Goal: Find contact information: Find contact information

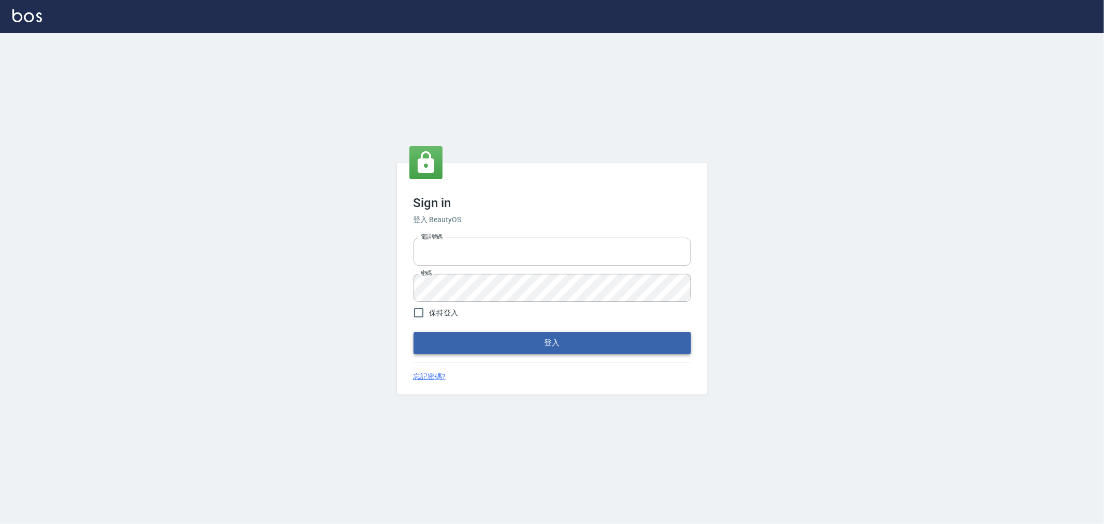
type input "0952064966"
click at [444, 334] on button "登入" at bounding box center [552, 343] width 277 height 22
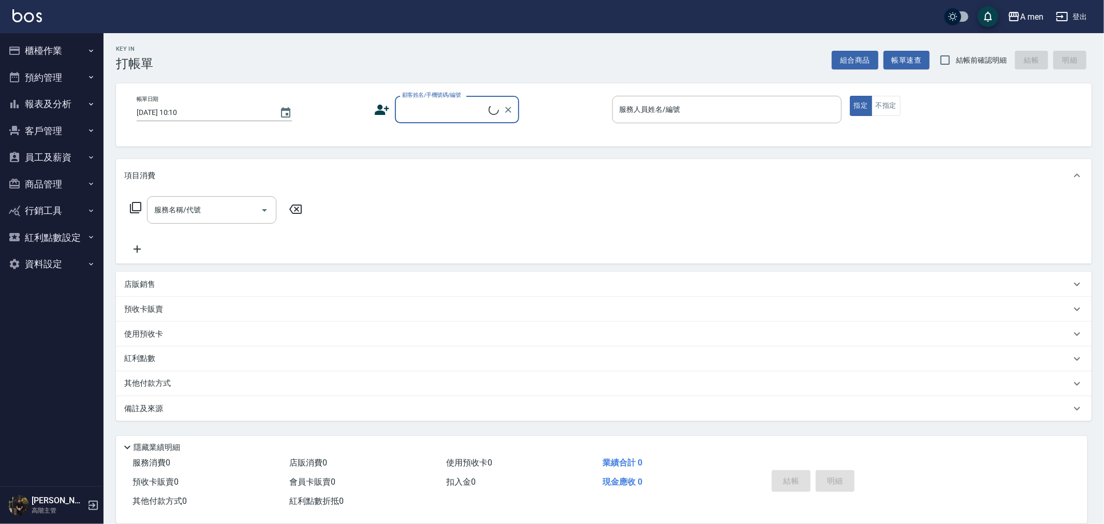
click at [40, 78] on button "預約管理" at bounding box center [51, 77] width 95 height 27
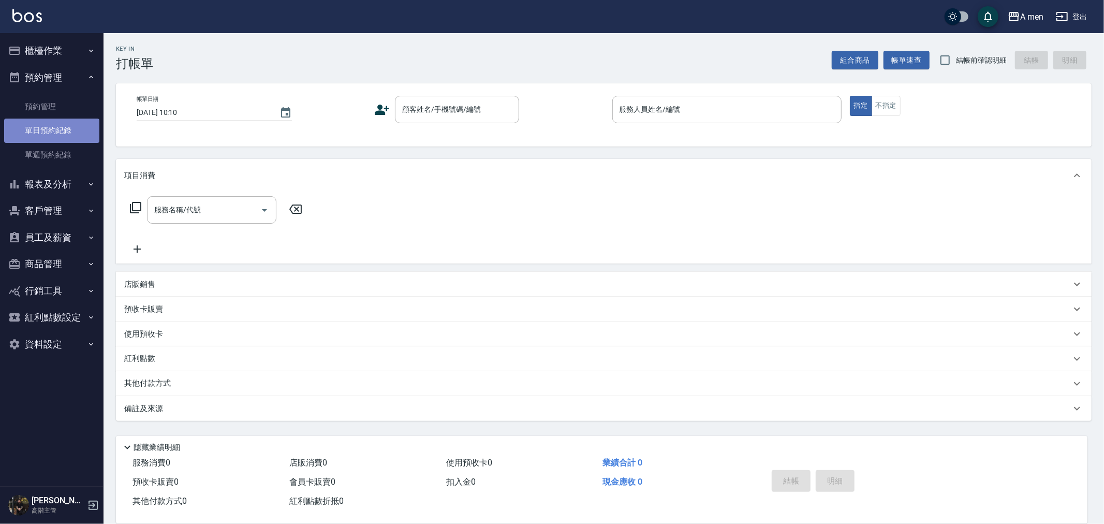
click at [57, 121] on link "單日預約紀錄" at bounding box center [51, 131] width 95 height 24
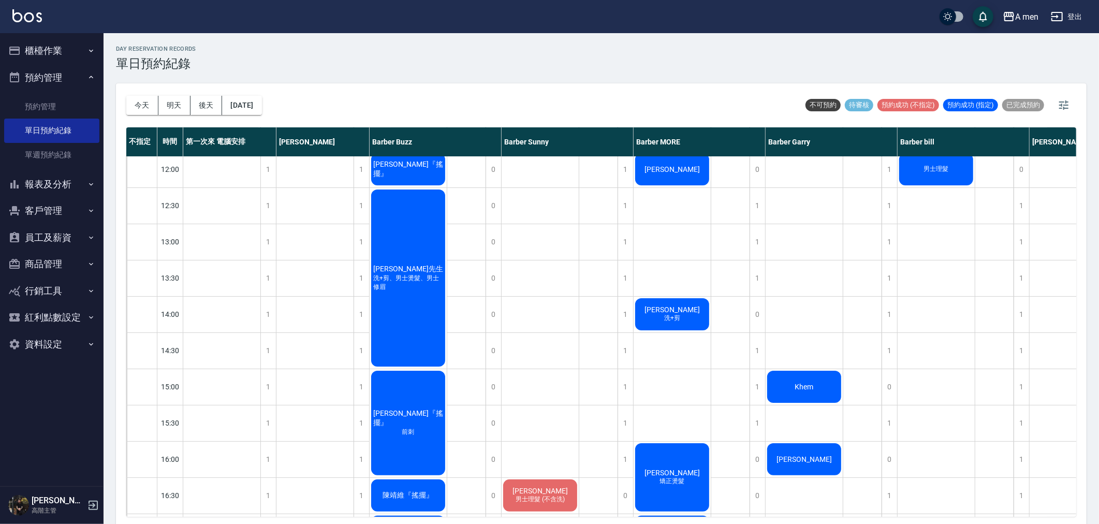
scroll to position [345, 0]
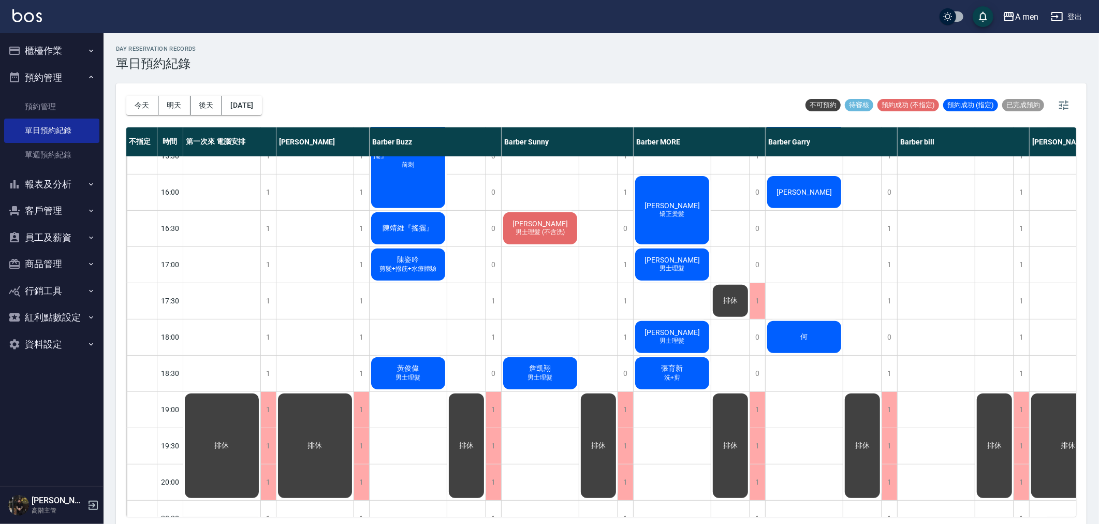
click at [671, 344] on span "男士理髮" at bounding box center [672, 340] width 29 height 9
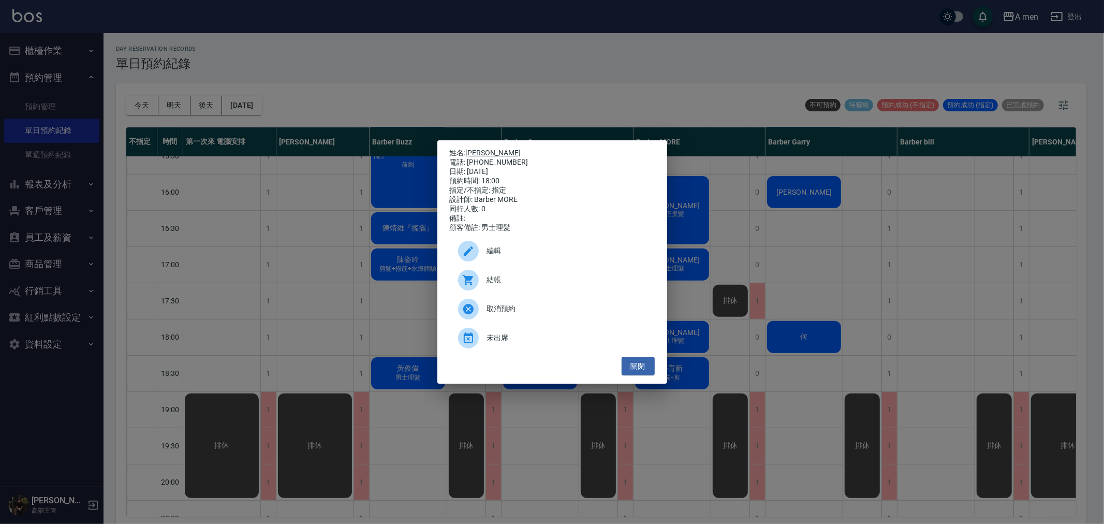
click at [491, 150] on link "[PERSON_NAME]" at bounding box center [493, 153] width 55 height 8
click at [650, 371] on button "關閉" at bounding box center [638, 366] width 33 height 19
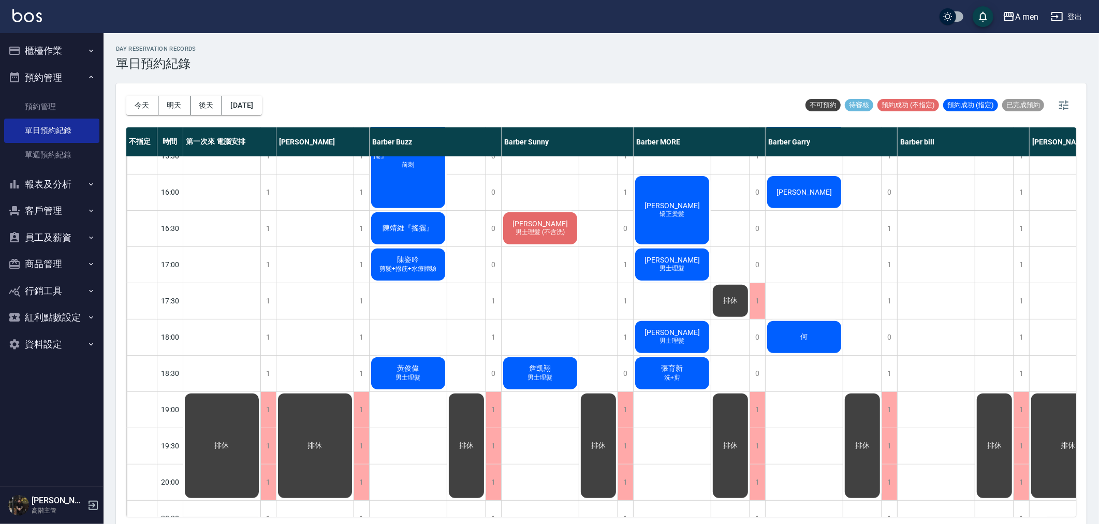
click at [184, 106] on button "明天" at bounding box center [174, 105] width 32 height 19
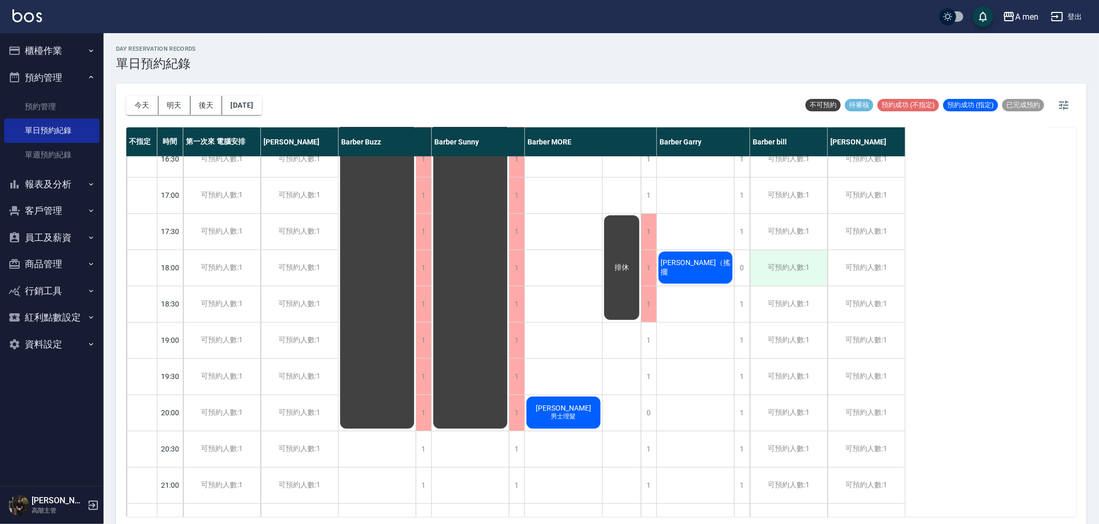
scroll to position [554, 0]
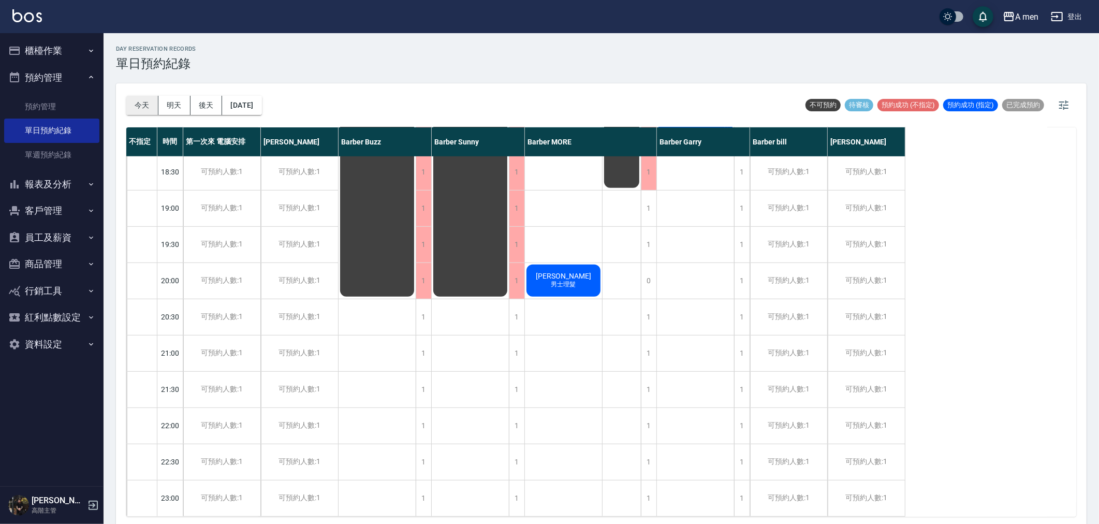
click at [149, 107] on button "今天" at bounding box center [142, 105] width 32 height 19
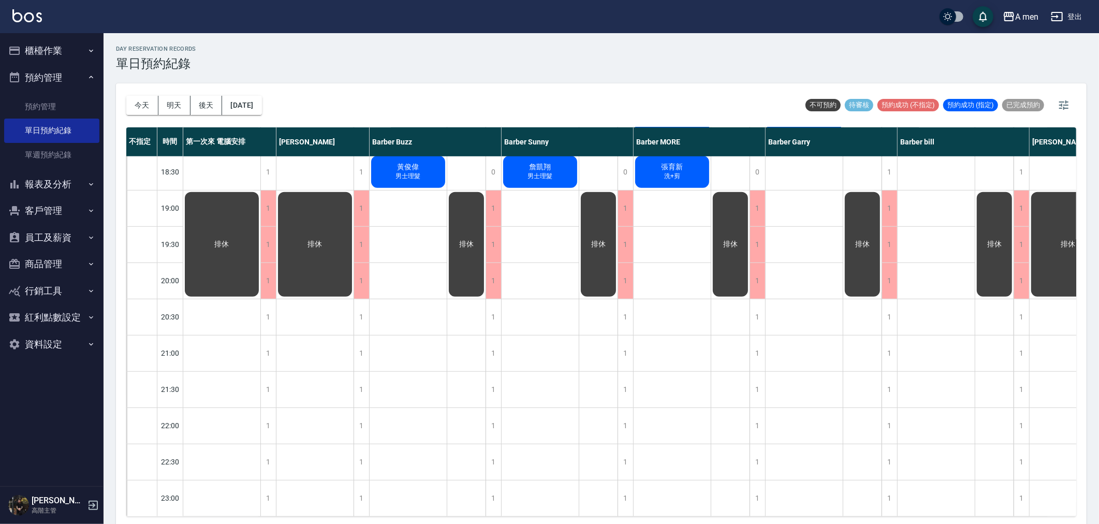
scroll to position [267, 0]
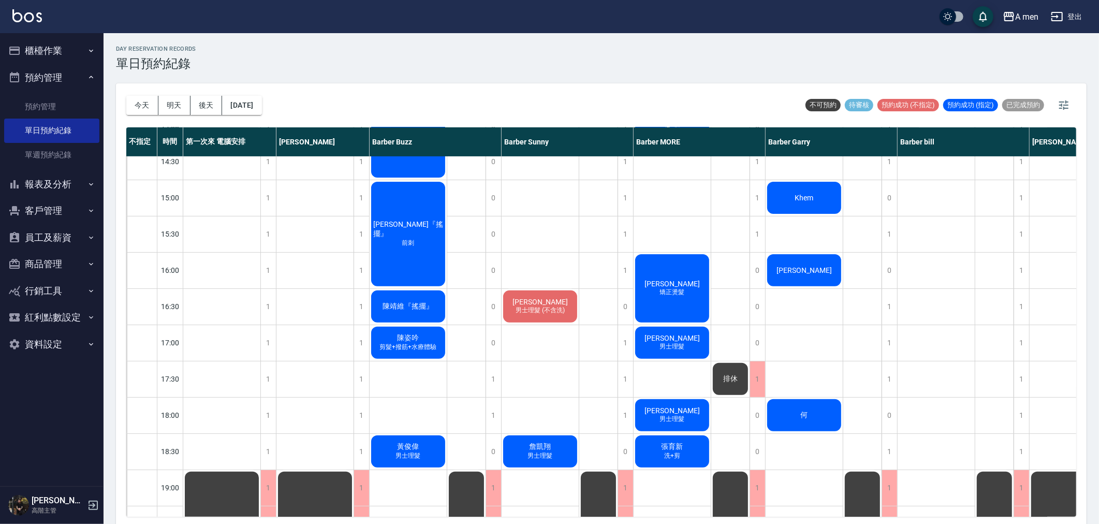
click at [669, 453] on span "洗+剪" at bounding box center [672, 455] width 20 height 9
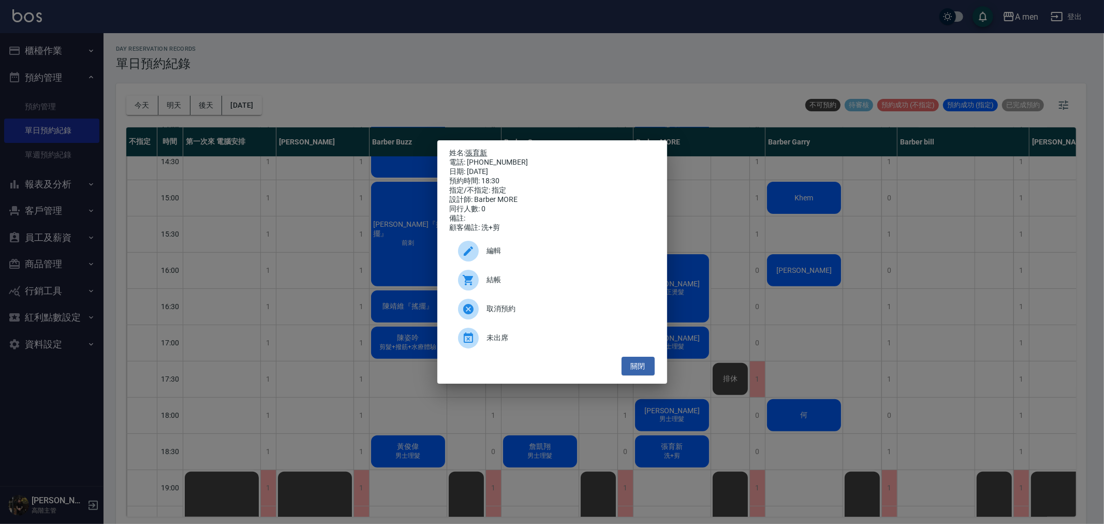
click at [476, 149] on link "張育新" at bounding box center [477, 153] width 22 height 8
click at [633, 373] on button "關閉" at bounding box center [638, 366] width 33 height 19
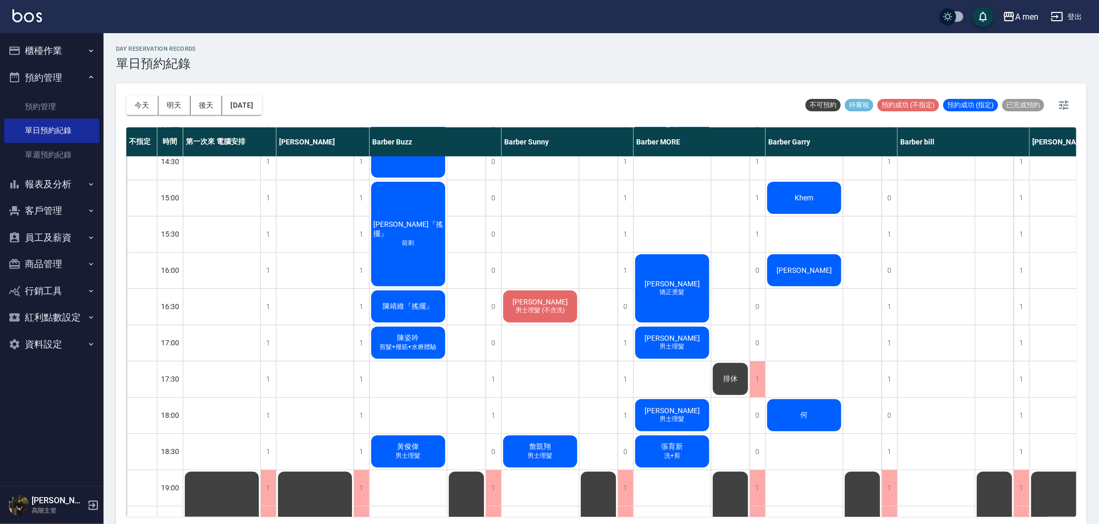
click at [664, 457] on span "洗+剪" at bounding box center [672, 455] width 20 height 9
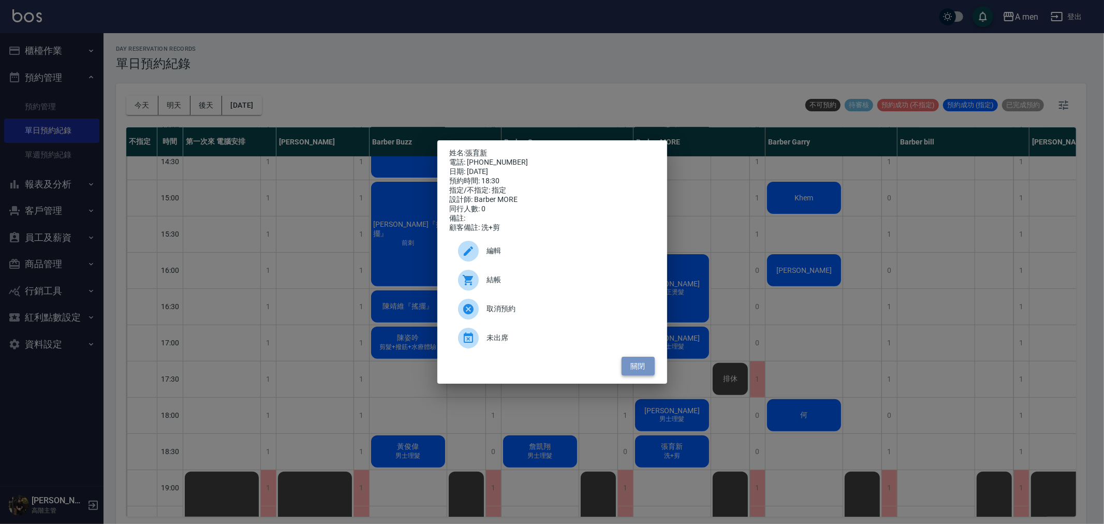
click at [644, 373] on button "關閉" at bounding box center [638, 366] width 33 height 19
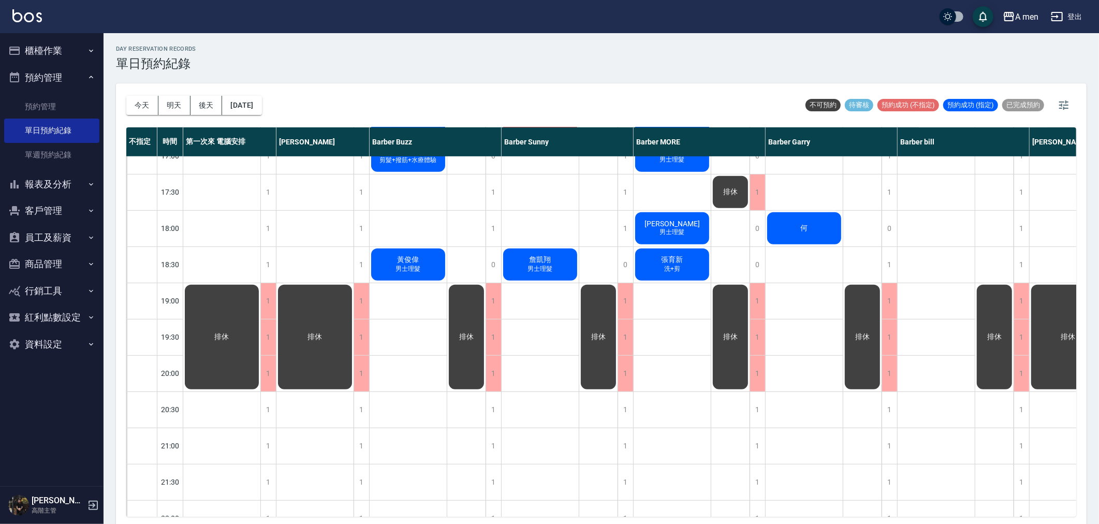
scroll to position [460, 0]
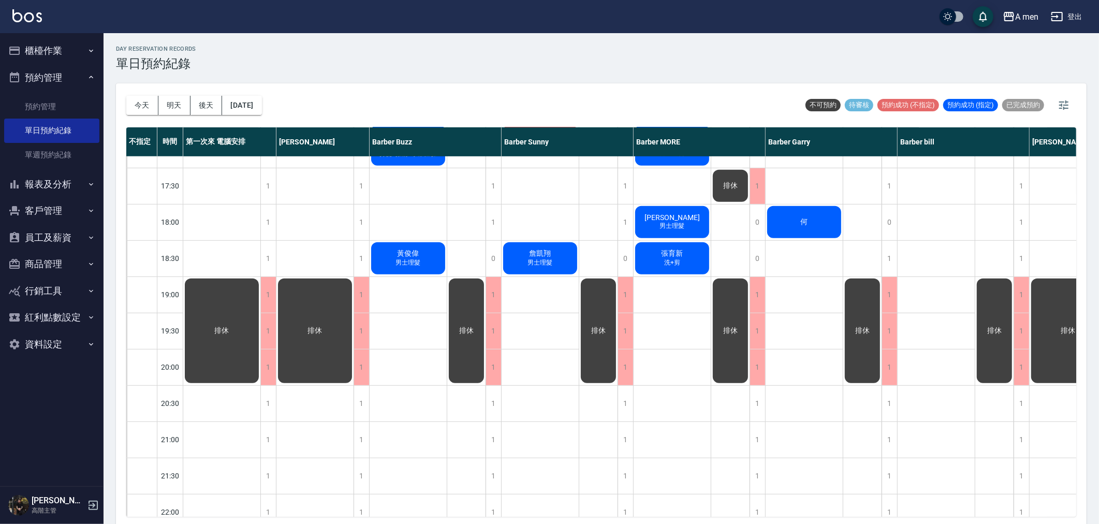
click at [695, 219] on span "[PERSON_NAME]" at bounding box center [672, 217] width 60 height 8
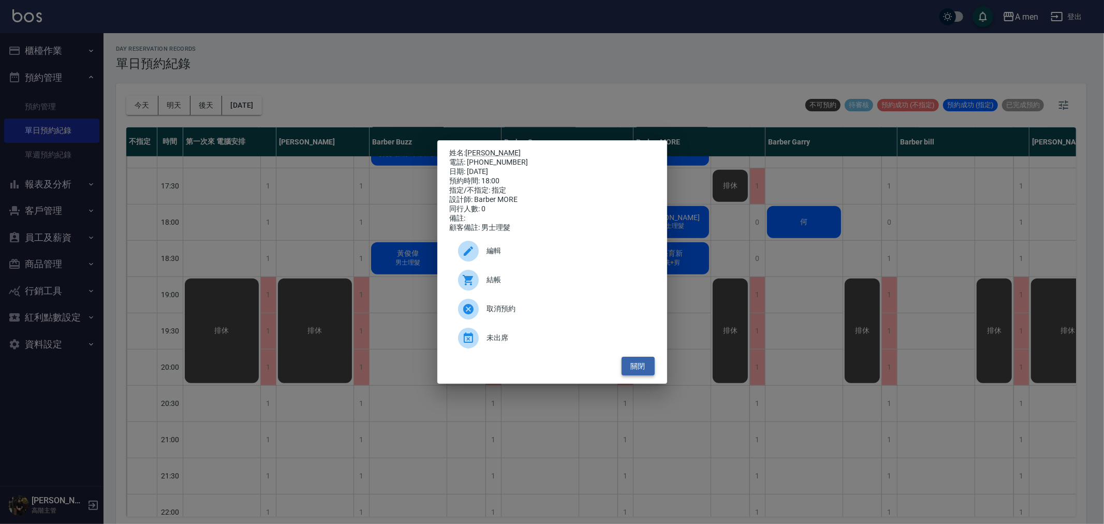
click at [640, 370] on button "關閉" at bounding box center [638, 366] width 33 height 19
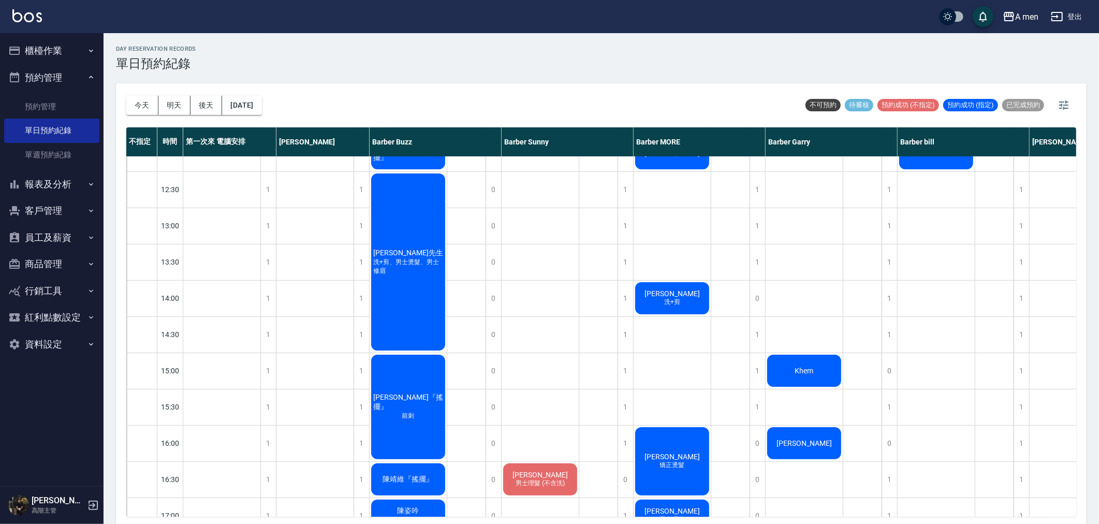
scroll to position [0, 0]
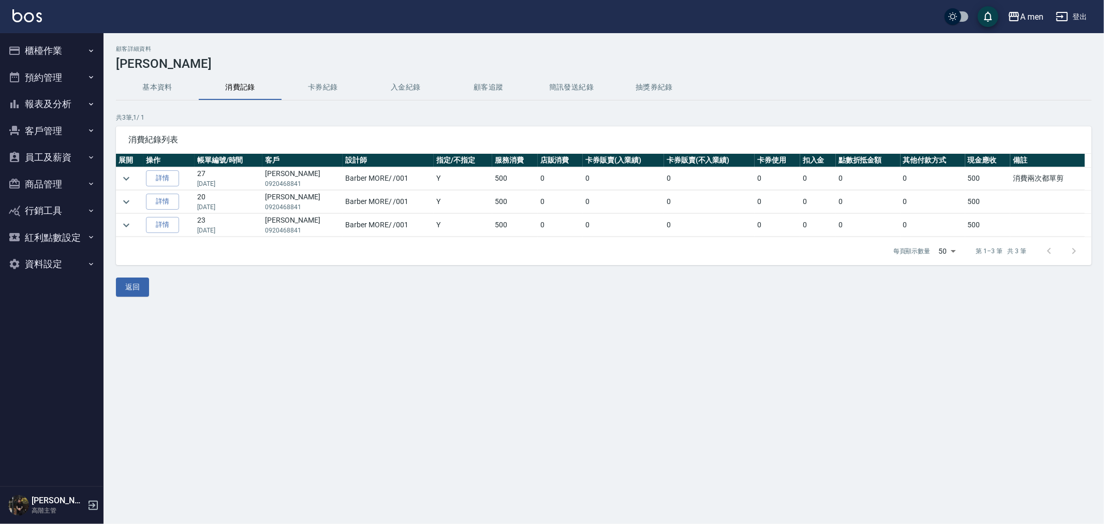
drag, startPoint x: 292, startPoint y: 185, endPoint x: 262, endPoint y: 186, distance: 30.0
click at [262, 186] on tr "詳情 27 [DATE] Caleb Yu 余寬 0920468841 Barber MORE / /001 Y 500 0 0 0 0 0 0 0 500 …" at bounding box center [604, 178] width 976 height 23
click at [262, 184] on td "27 [DATE]" at bounding box center [229, 178] width 68 height 23
drag, startPoint x: 262, startPoint y: 184, endPoint x: 303, endPoint y: 184, distance: 41.4
click at [293, 184] on tr "詳情 27 [DATE] Caleb Yu 余寬 0920468841 Barber MORE / /001 Y 500 0 0 0 0 0 0 0 500 …" at bounding box center [604, 178] width 976 height 23
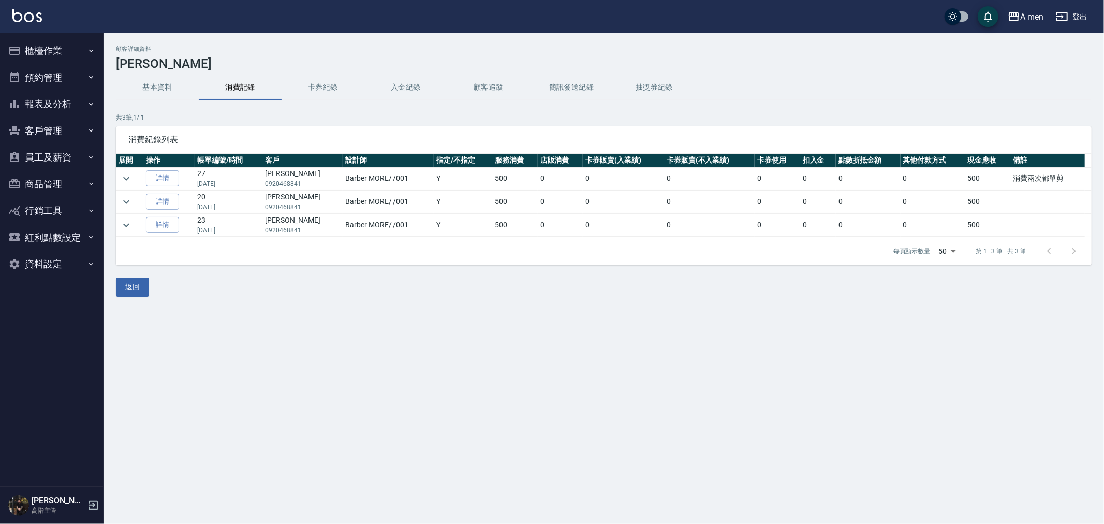
click at [308, 184] on p "0920468841" at bounding box center [302, 183] width 75 height 9
drag, startPoint x: 301, startPoint y: 185, endPoint x: 268, endPoint y: 184, distance: 33.1
click at [268, 184] on p "0920468841" at bounding box center [302, 183] width 75 height 9
drag, startPoint x: 268, startPoint y: 184, endPoint x: 278, endPoint y: 189, distance: 11.6
click at [278, 189] on td "[PERSON_NAME] 余寬 0920468841" at bounding box center [302, 178] width 80 height 23
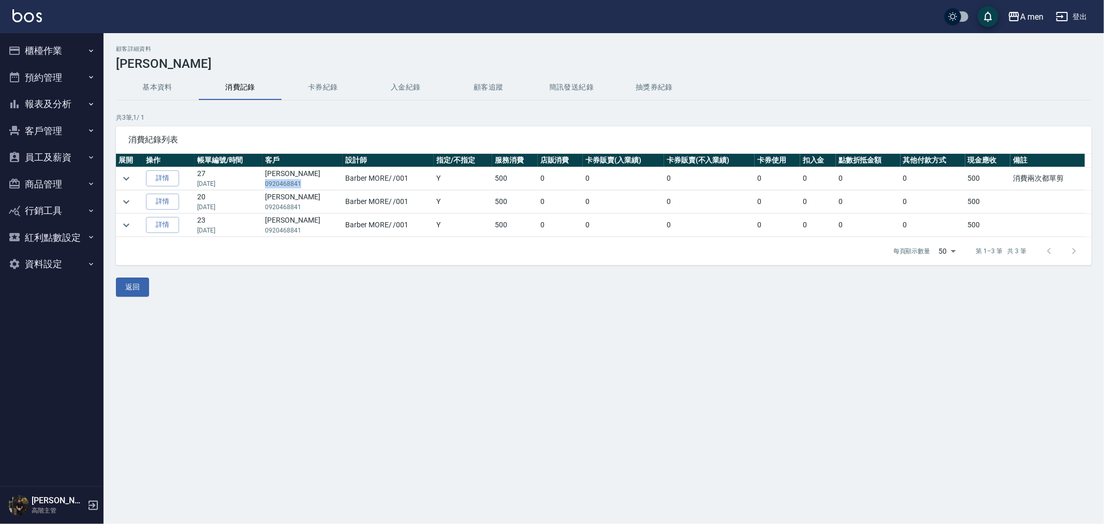
drag, startPoint x: 267, startPoint y: 183, endPoint x: 301, endPoint y: 180, distance: 34.3
click at [301, 180] on p "0920468841" at bounding box center [302, 183] width 75 height 9
copy p "0920468841"
drag, startPoint x: 313, startPoint y: 175, endPoint x: 298, endPoint y: 174, distance: 14.5
click at [299, 174] on td "[PERSON_NAME] 余寬 0920468841" at bounding box center [302, 178] width 80 height 23
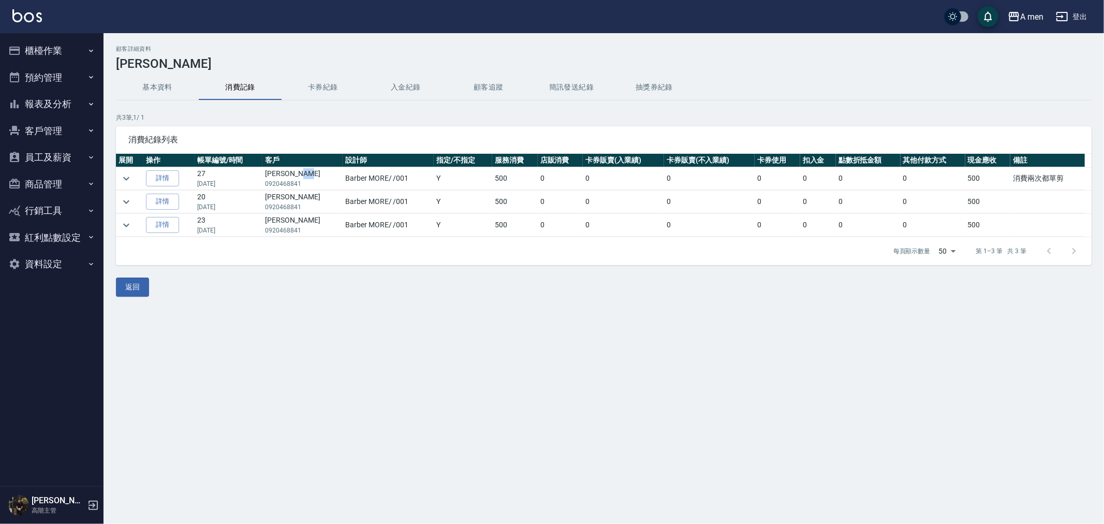
copy td "[PERSON_NAME]"
drag, startPoint x: 265, startPoint y: 172, endPoint x: 294, endPoint y: 173, distance: 29.0
click at [294, 173] on td "[PERSON_NAME] 余寬 0920468841" at bounding box center [302, 178] width 80 height 23
drag, startPoint x: 289, startPoint y: 172, endPoint x: 300, endPoint y: 180, distance: 13.5
click at [299, 179] on p "0920468841" at bounding box center [302, 183] width 75 height 9
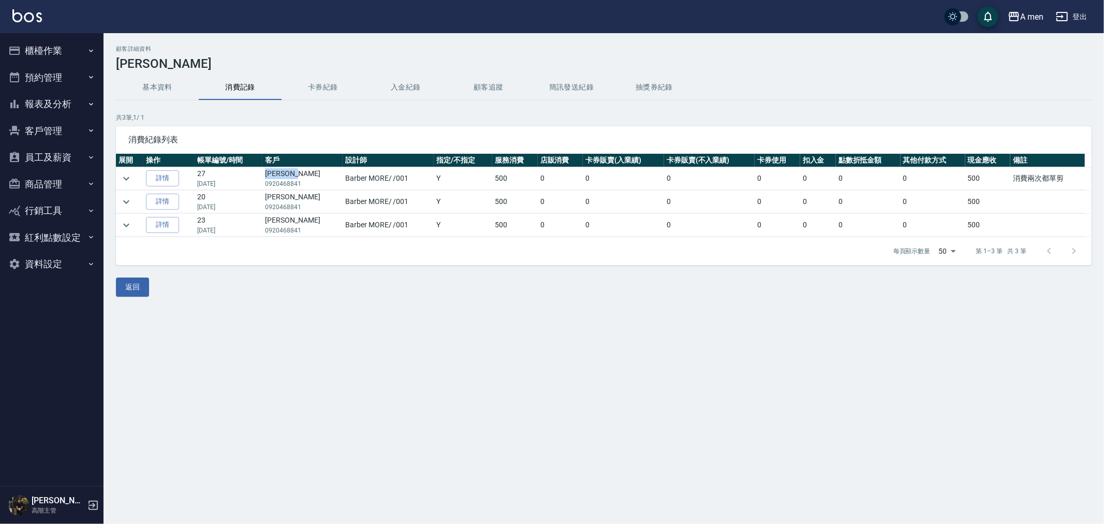
drag, startPoint x: 265, startPoint y: 173, endPoint x: 296, endPoint y: 173, distance: 30.5
click at [296, 173] on td "[PERSON_NAME] 余寬 0920468841" at bounding box center [302, 178] width 80 height 23
copy td "[PERSON_NAME]"
